Goal: Participate in discussion

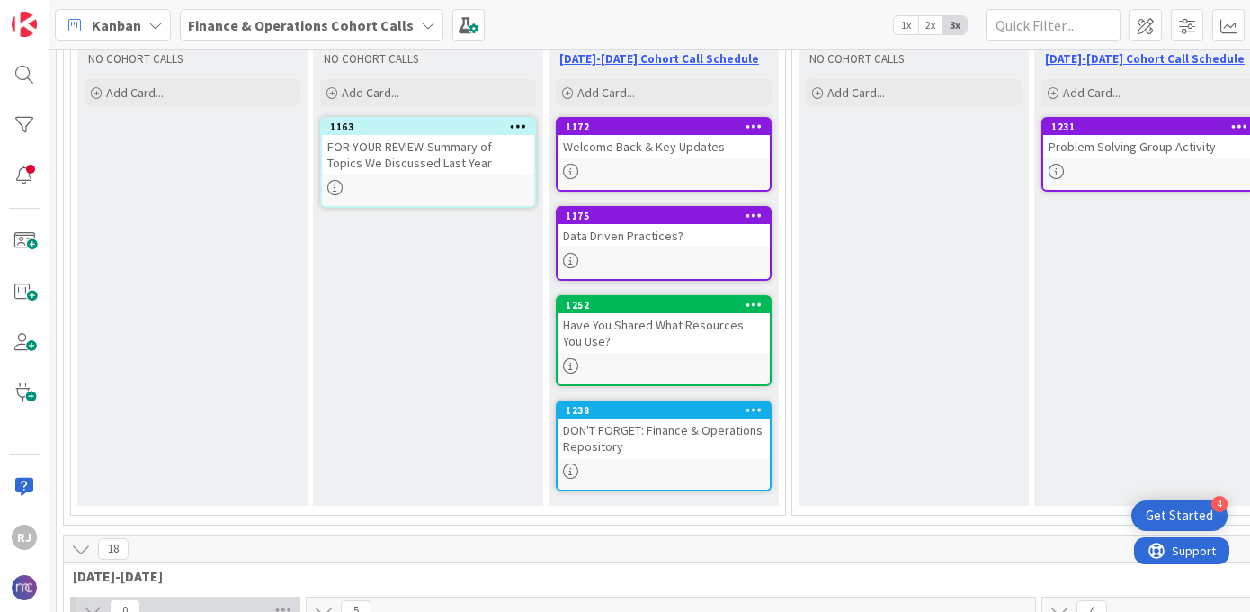
scroll to position [246, 0]
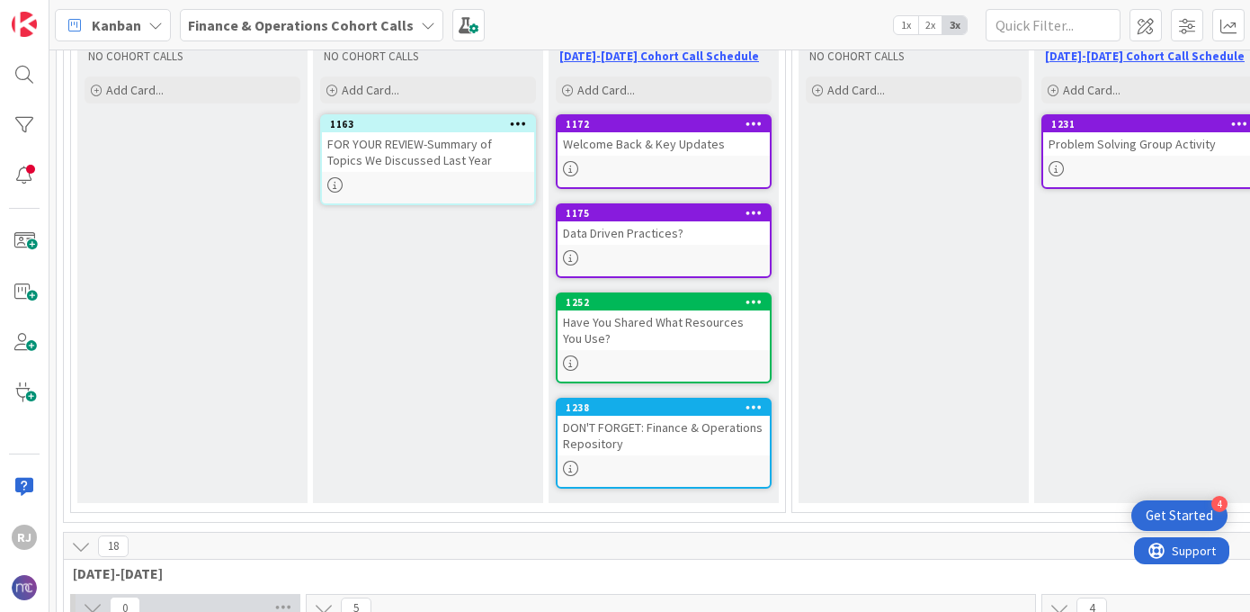
click at [644, 246] on link "1175 Data Driven Practices?" at bounding box center [664, 240] width 216 height 75
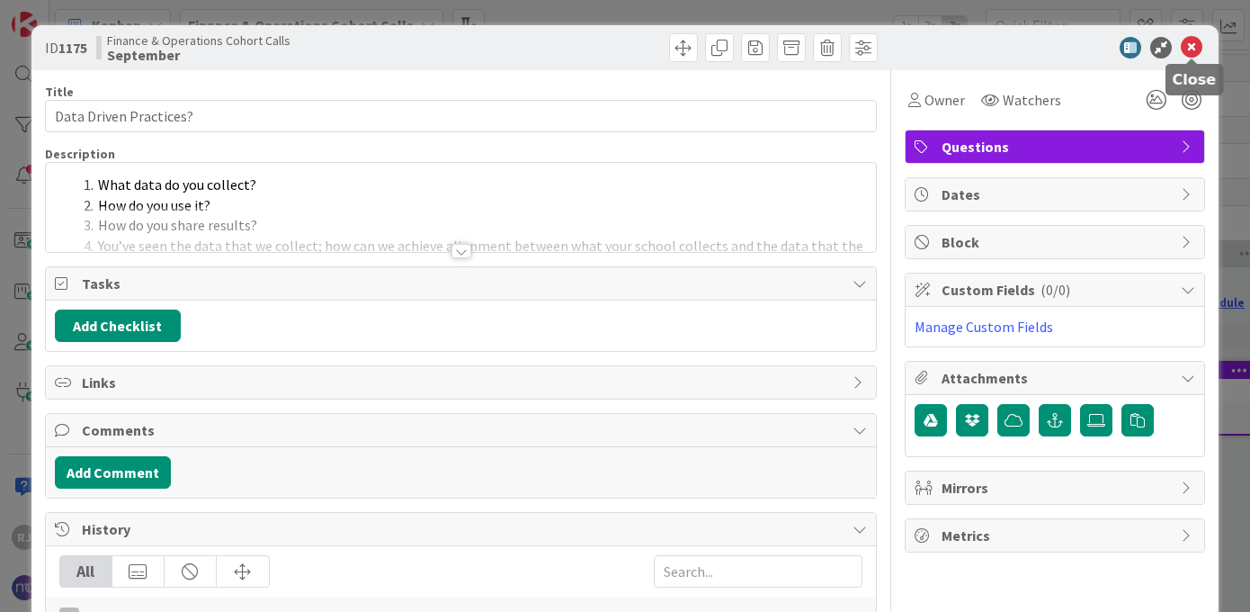
click at [1194, 45] on icon at bounding box center [1192, 48] width 22 height 22
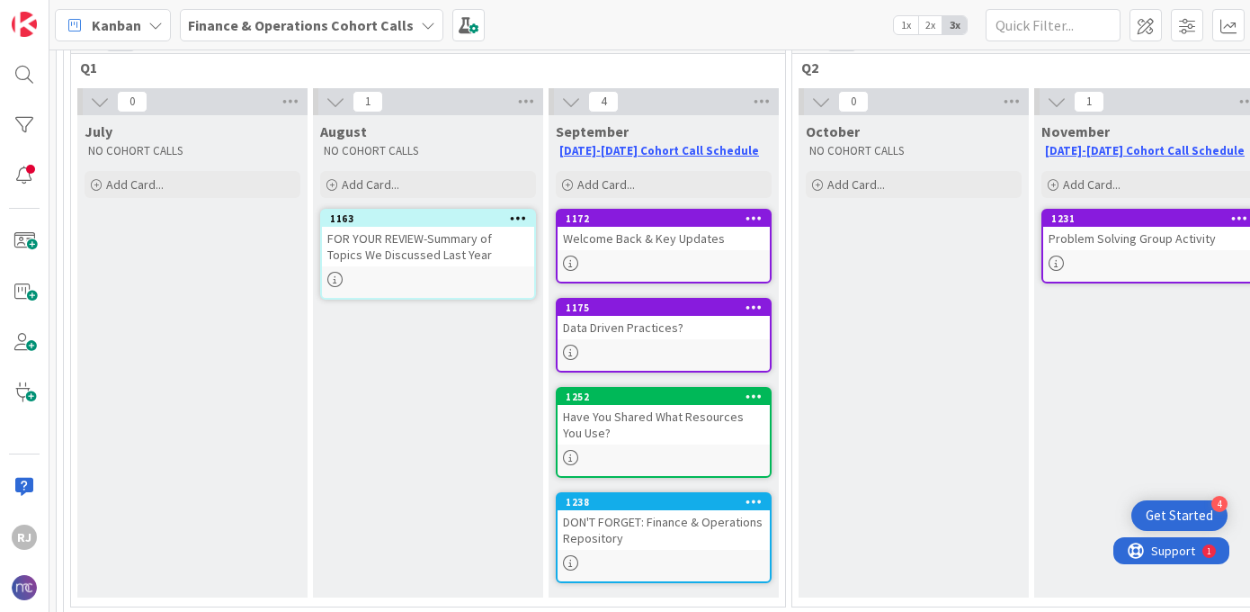
scroll to position [147, 0]
